Goal: Register for event/course

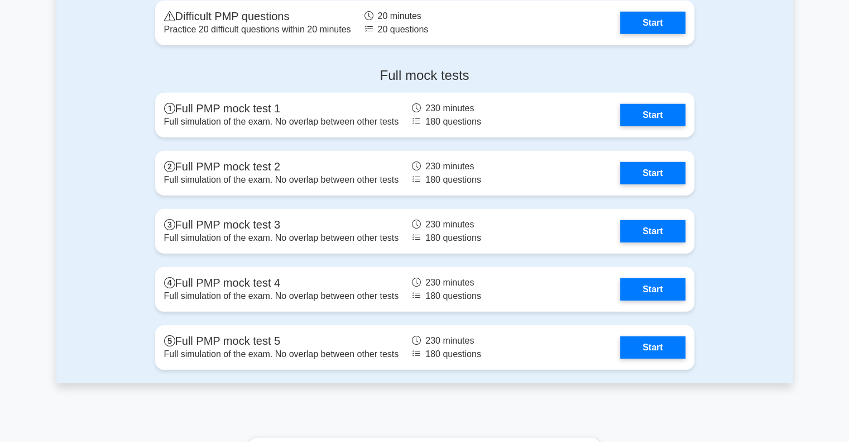
scroll to position [3188, 0]
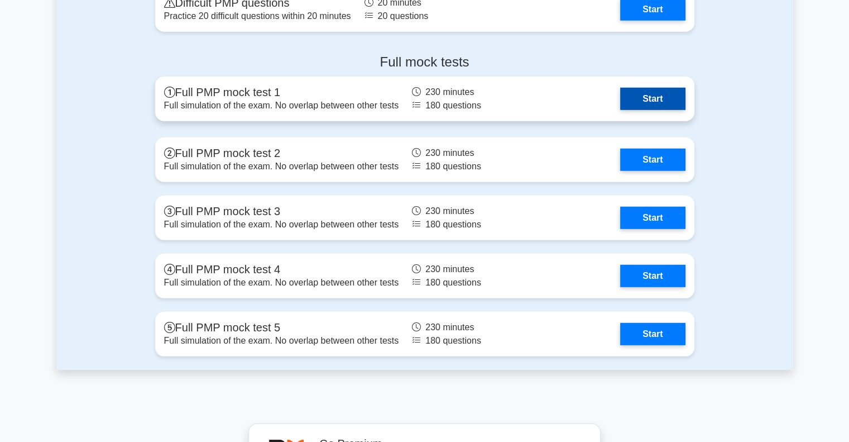
click at [647, 91] on link "Start" at bounding box center [652, 99] width 65 height 22
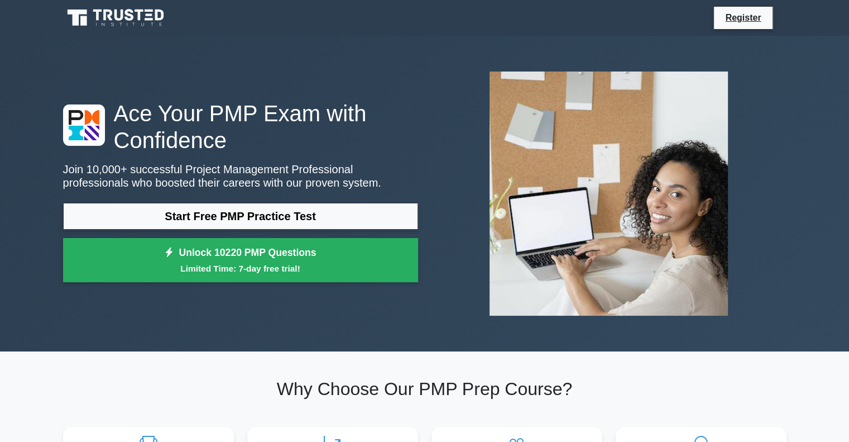
scroll to position [0, 0]
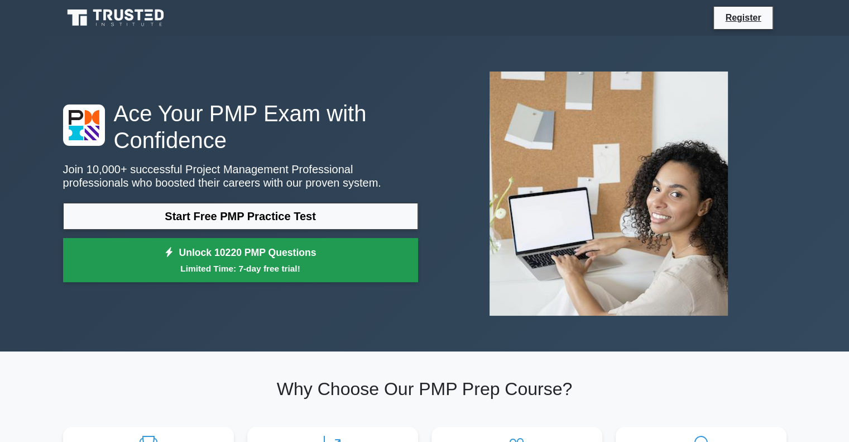
click at [235, 265] on small "Limited Time: 7-day free trial!" at bounding box center [240, 268] width 327 height 13
